Goal: Information Seeking & Learning: Learn about a topic

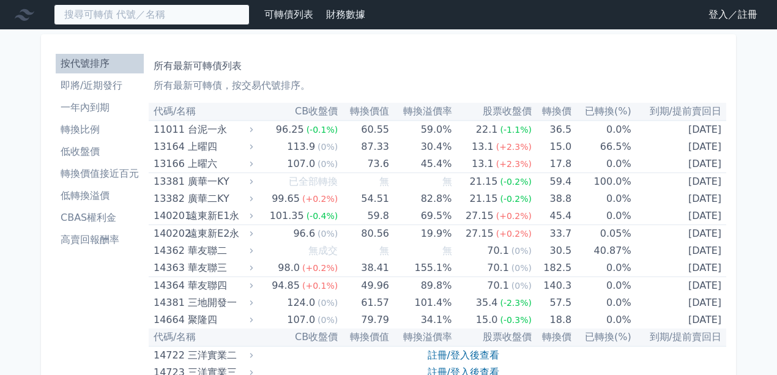
click at [195, 13] on input at bounding box center [152, 14] width 196 height 21
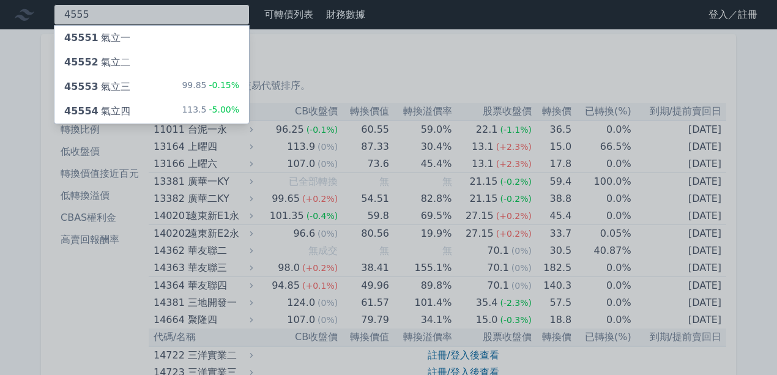
type input "4555"
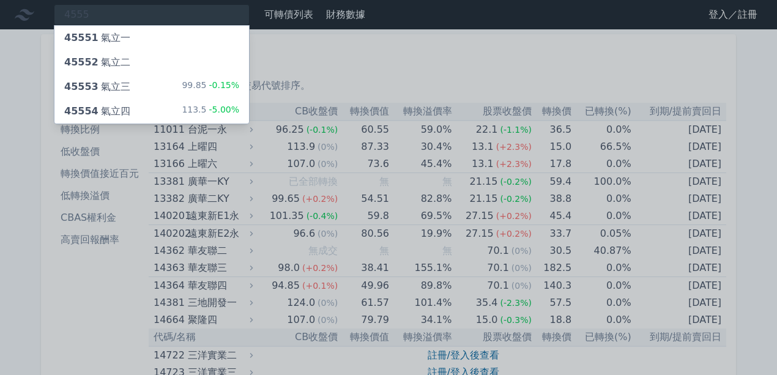
click at [182, 91] on div "45553 氣立三 99.85 -0.15%" at bounding box center [151, 87] width 195 height 24
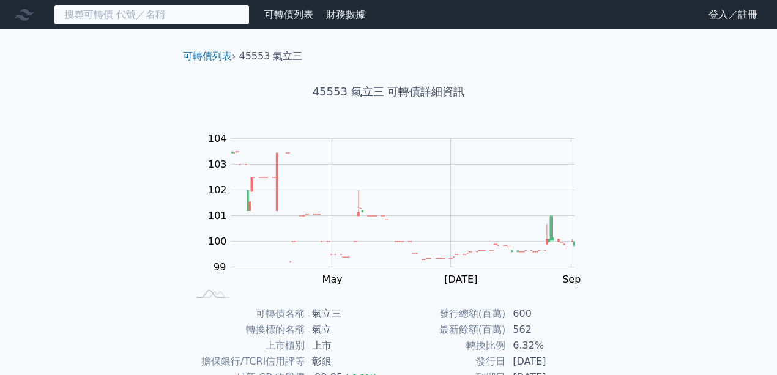
click at [214, 15] on input at bounding box center [152, 14] width 196 height 21
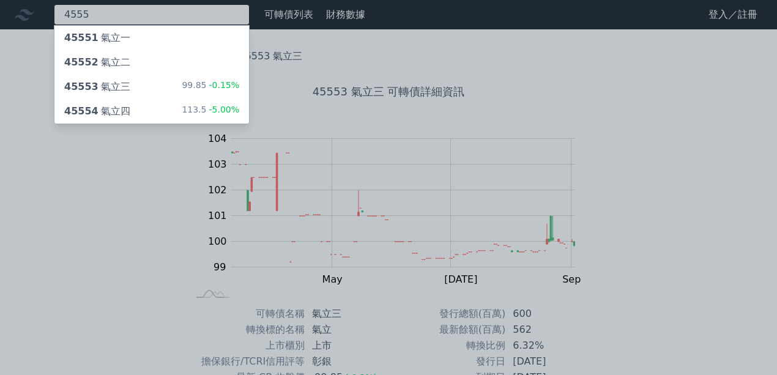
type input "4555"
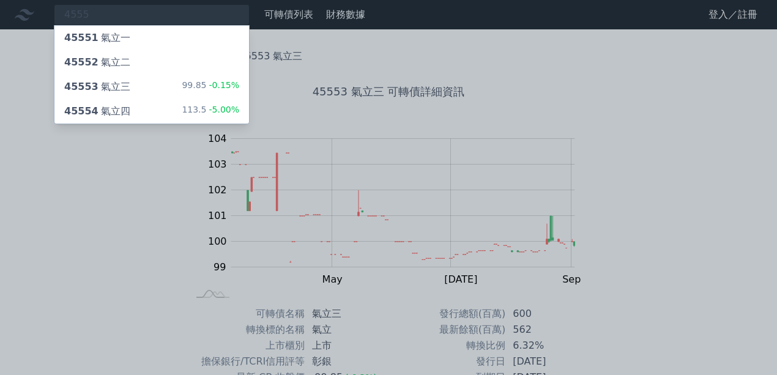
click at [201, 116] on div "113.5 -5.00%" at bounding box center [211, 111] width 58 height 15
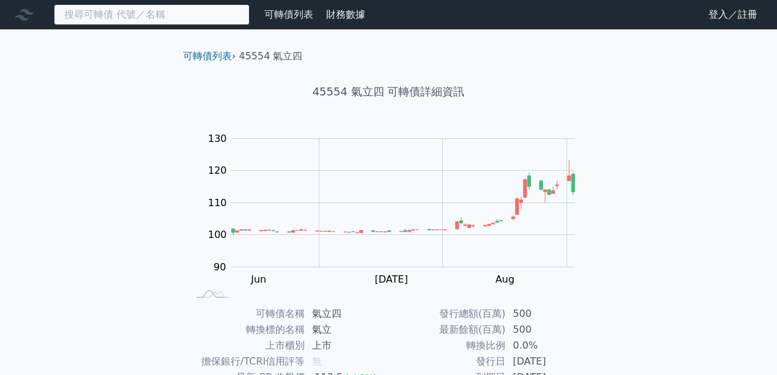
click at [205, 13] on input at bounding box center [152, 14] width 196 height 21
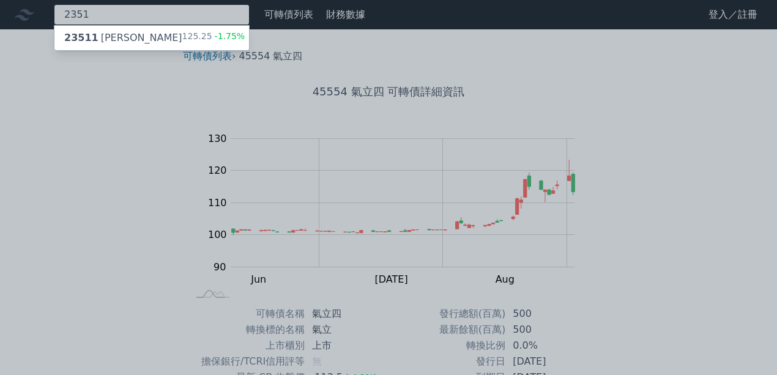
type input "2351"
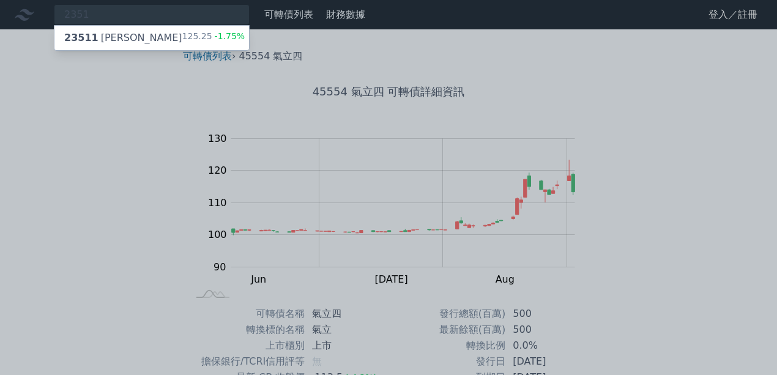
click at [201, 39] on div "125.25 -1.75%" at bounding box center [213, 38] width 63 height 15
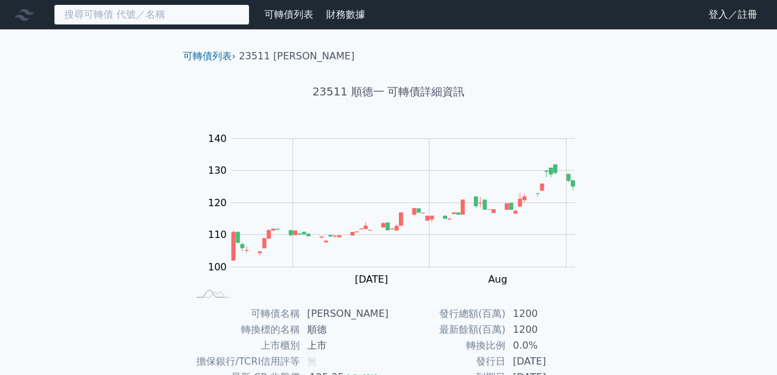
click at [163, 18] on input at bounding box center [152, 14] width 196 height 21
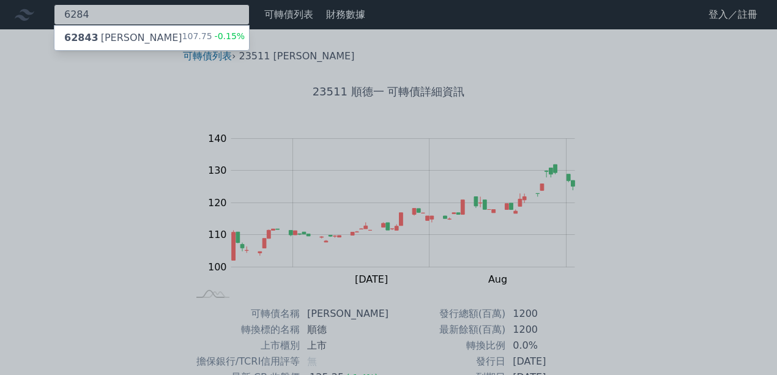
type input "6284"
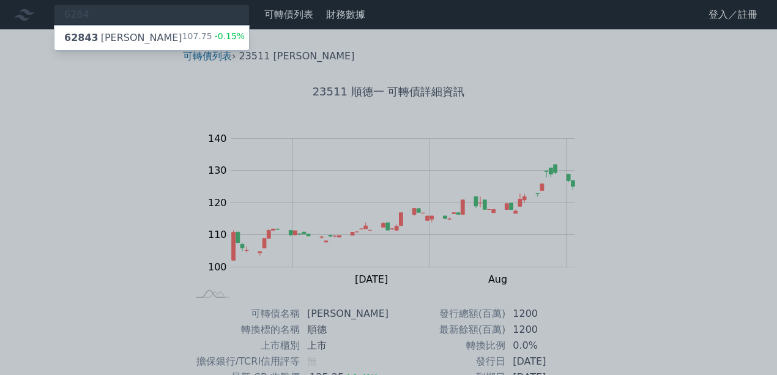
click at [163, 34] on div "62843 佳邦三 107.75 -0.15%" at bounding box center [151, 38] width 195 height 24
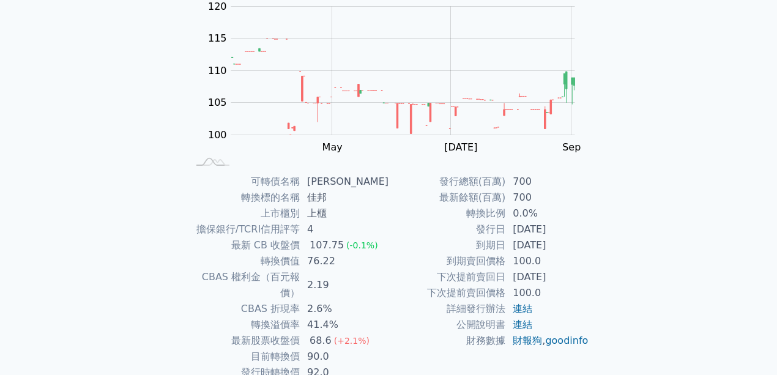
scroll to position [163, 0]
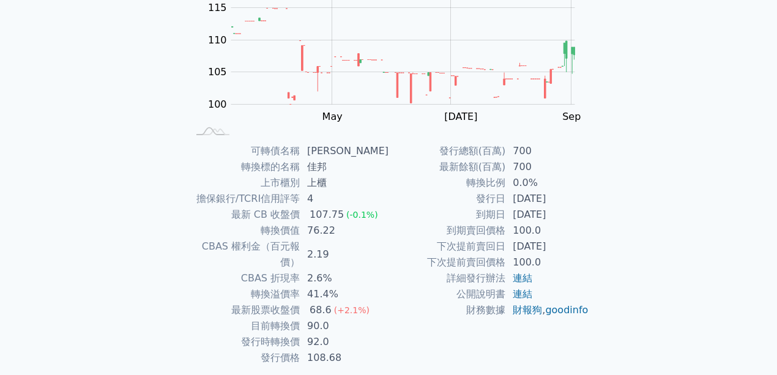
drag, startPoint x: 542, startPoint y: 213, endPoint x: 589, endPoint y: 209, distance: 46.7
click at [578, 211] on td "[DATE]" at bounding box center [547, 215] width 84 height 16
click at [593, 204] on div "可轉債名稱 佳邦三 轉換標的名稱 佳邦 上市櫃別 上櫃 擔保銀行/TCRI信用評等 4 最新 CB 收盤價 107.75 (-0.1%) 轉換價值 76.22…" at bounding box center [388, 254] width 431 height 223
drag, startPoint x: 314, startPoint y: 307, endPoint x: 359, endPoint y: 303, distance: 45.4
click at [359, 318] on td "90.0" at bounding box center [344, 326] width 89 height 16
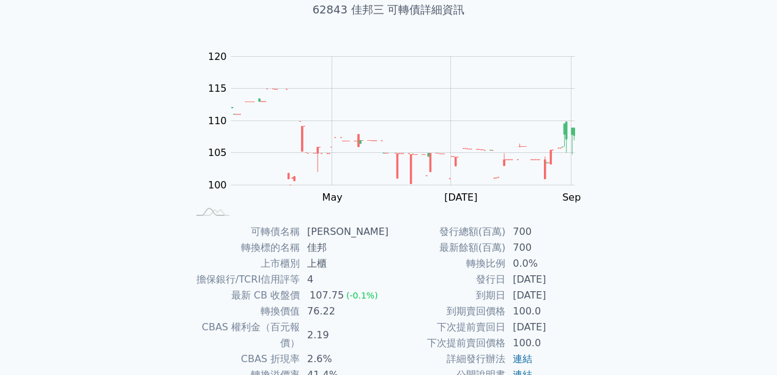
scroll to position [0, 0]
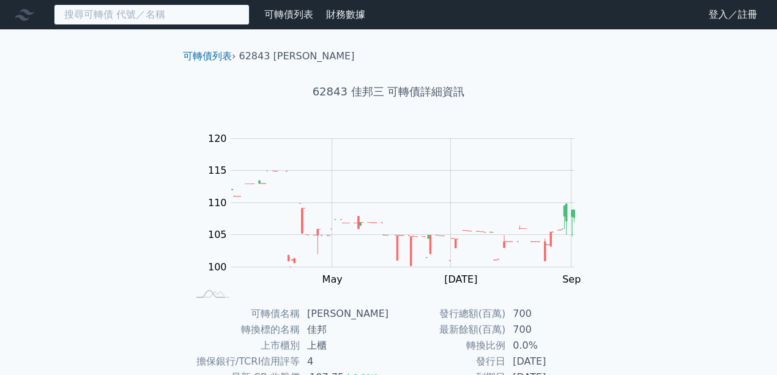
click at [169, 15] on input at bounding box center [152, 14] width 196 height 21
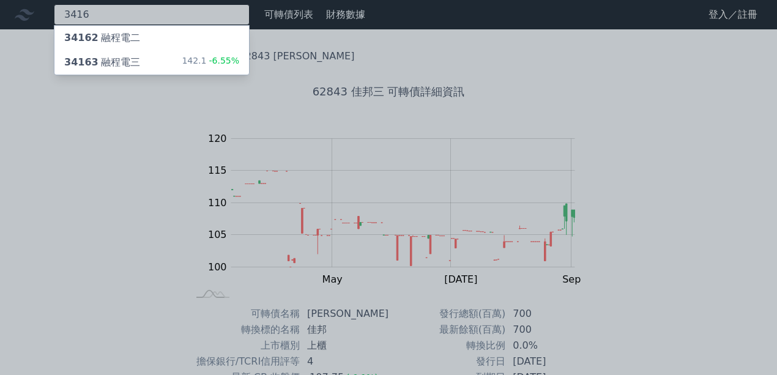
type input "3416"
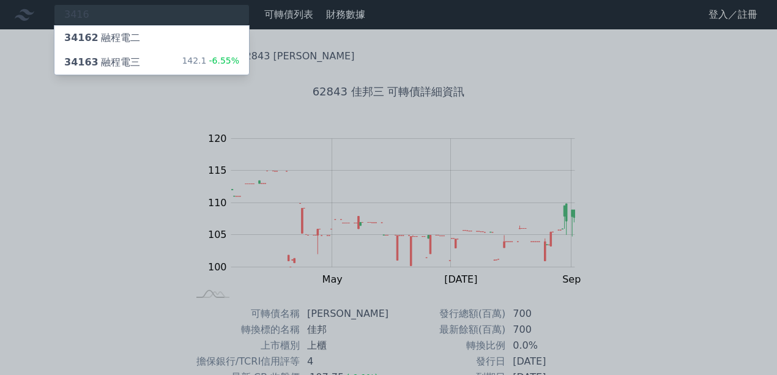
click at [151, 57] on div "34163 融程電三 142.1 -6.55%" at bounding box center [151, 62] width 195 height 24
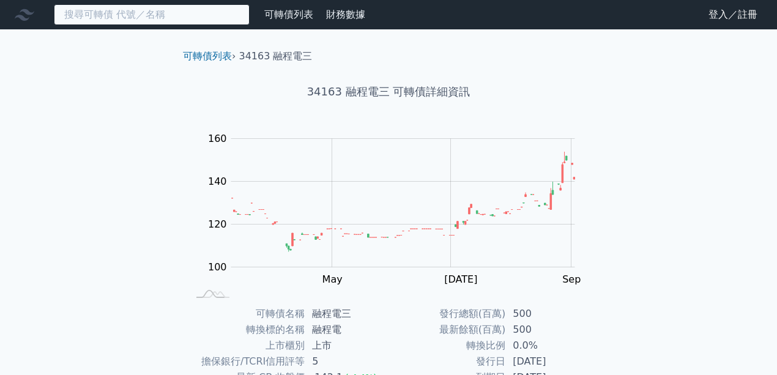
click at [217, 21] on input at bounding box center [152, 14] width 196 height 21
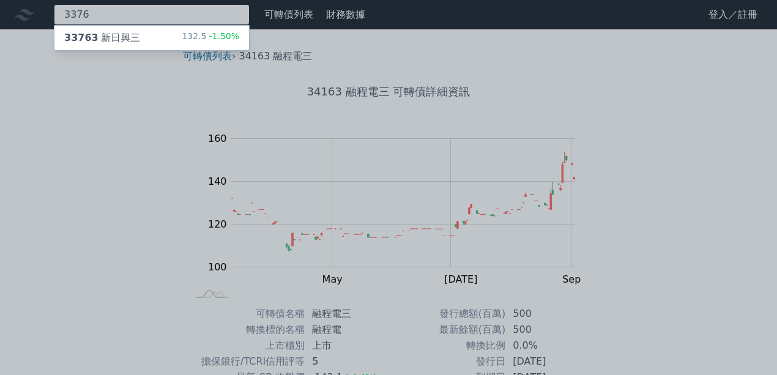
type input "3376"
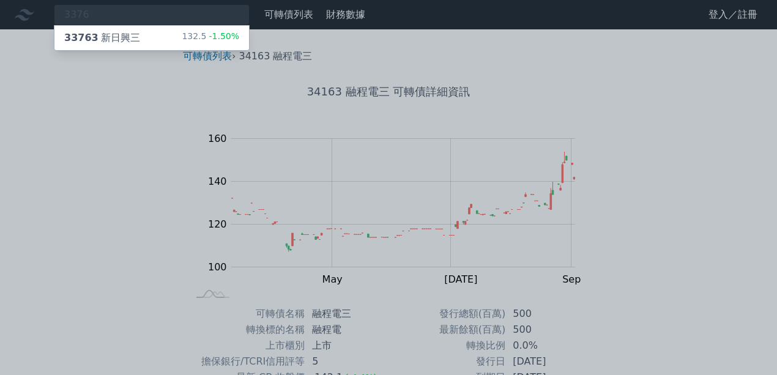
click at [212, 42] on div "132.5 -1.50%" at bounding box center [211, 38] width 58 height 15
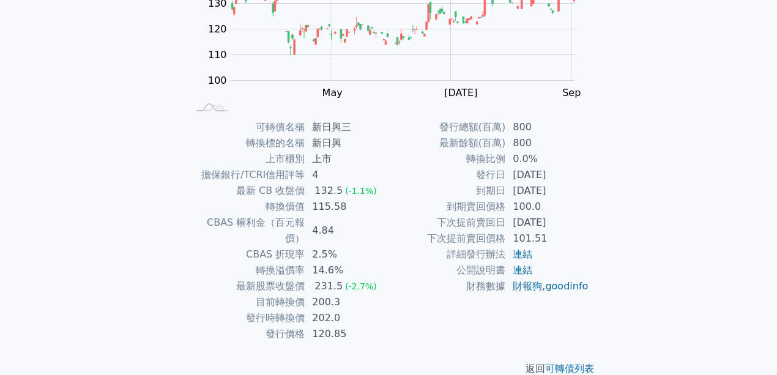
scroll to position [191, 0]
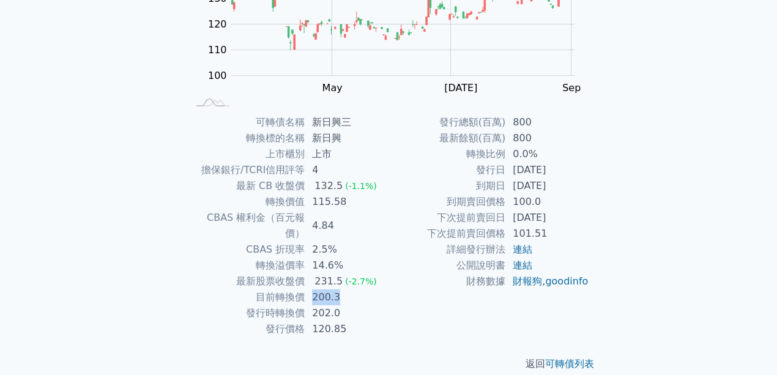
drag, startPoint x: 313, startPoint y: 273, endPoint x: 341, endPoint y: 276, distance: 28.9
click at [341, 289] on td "200.3" at bounding box center [347, 297] width 84 height 16
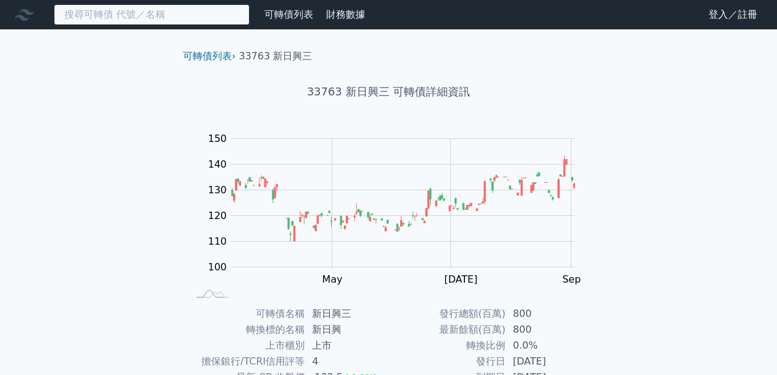
click at [184, 16] on input at bounding box center [152, 14] width 196 height 21
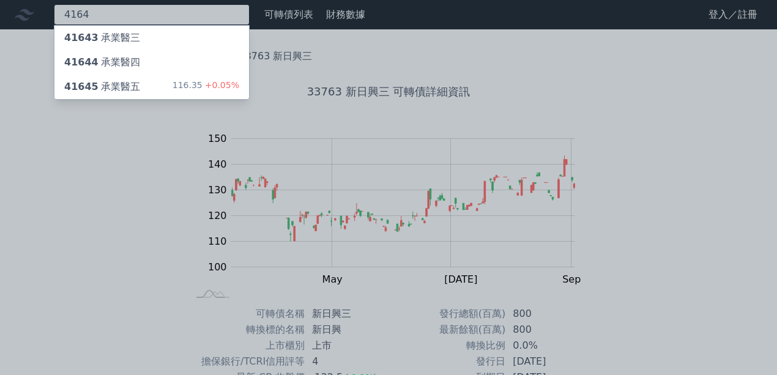
type input "4164"
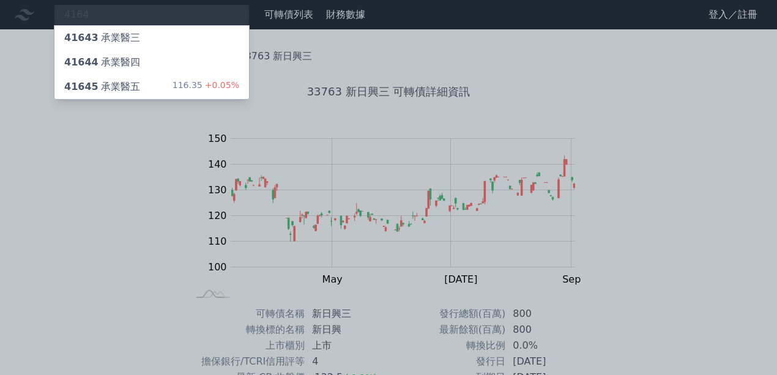
click at [169, 66] on div "41644 承業醫四" at bounding box center [151, 62] width 195 height 24
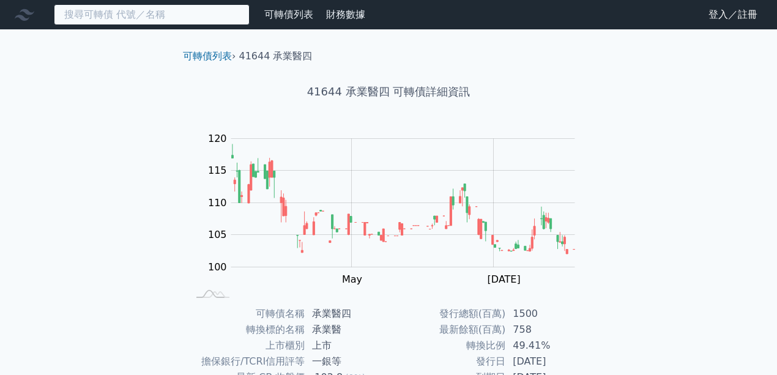
click at [160, 23] on input at bounding box center [152, 14] width 196 height 21
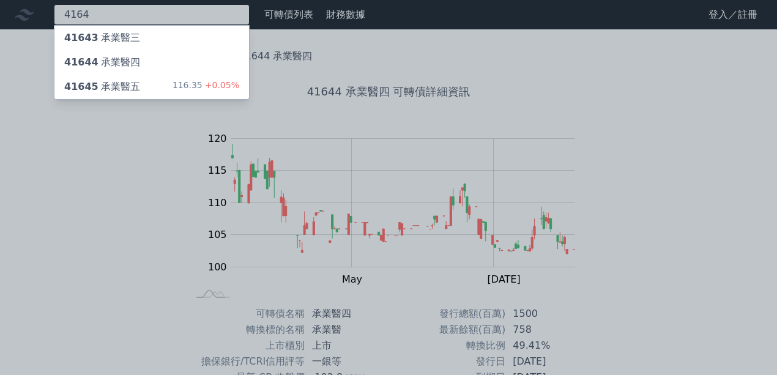
type input "4164"
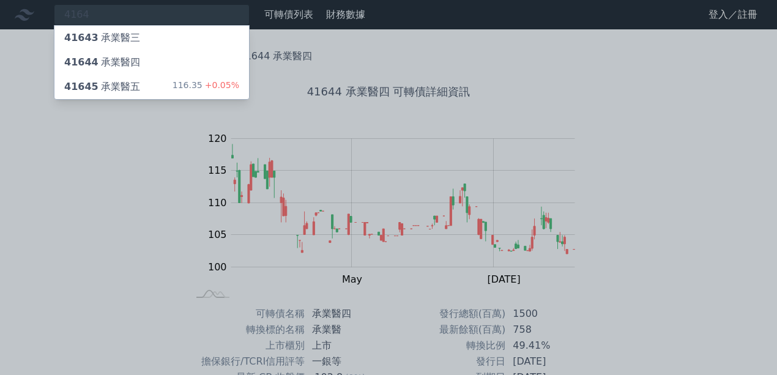
click at [589, 220] on div at bounding box center [388, 187] width 777 height 375
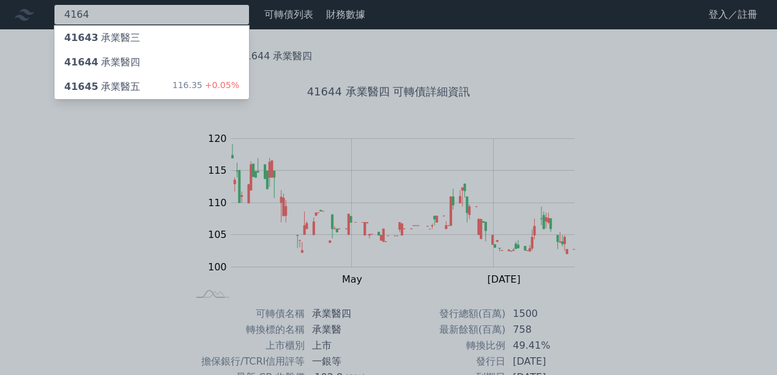
click at [149, 9] on div "4164 41643 承業醫三 41644 承業醫四 41645 承業醫五 116.35 +0.05%" at bounding box center [152, 14] width 196 height 21
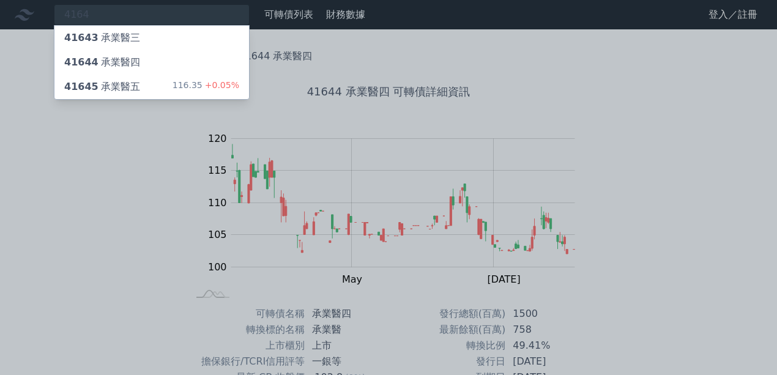
click at [144, 81] on div "41645 承業醫五 116.35 +0.05%" at bounding box center [151, 87] width 195 height 24
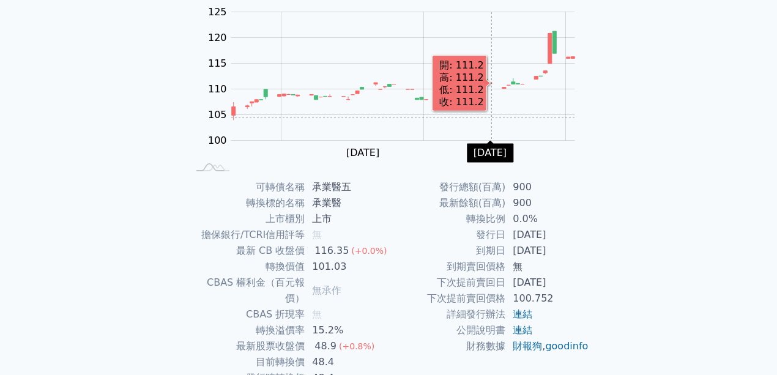
scroll to position [191, 0]
